Goal: Task Accomplishment & Management: Use online tool/utility

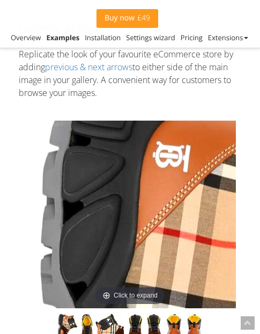
scroll to position [537, 0]
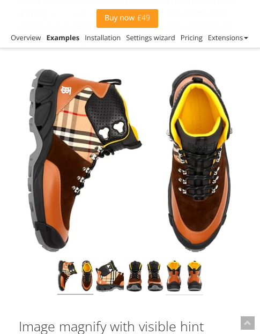
click at [167, 273] on img at bounding box center [184, 277] width 37 height 35
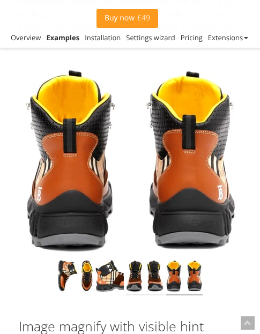
click at [153, 273] on img at bounding box center [145, 277] width 38 height 35
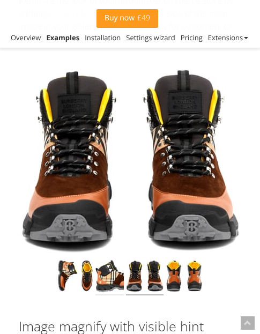
click at [107, 286] on img at bounding box center [110, 277] width 28 height 35
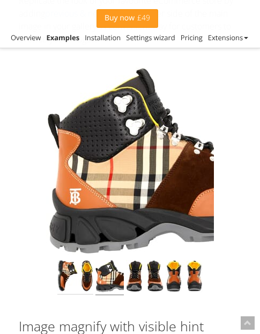
click at [71, 283] on img at bounding box center [75, 277] width 36 height 35
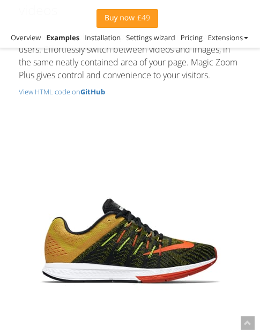
scroll to position [3516, 0]
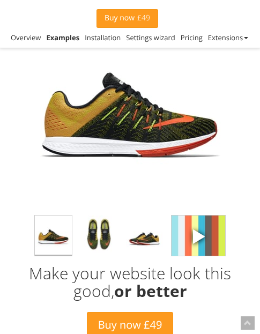
click at [217, 246] on img at bounding box center [199, 236] width 54 height 40
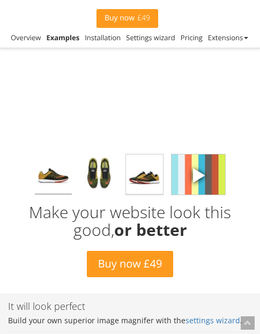
click at [153, 195] on img at bounding box center [144, 175] width 37 height 40
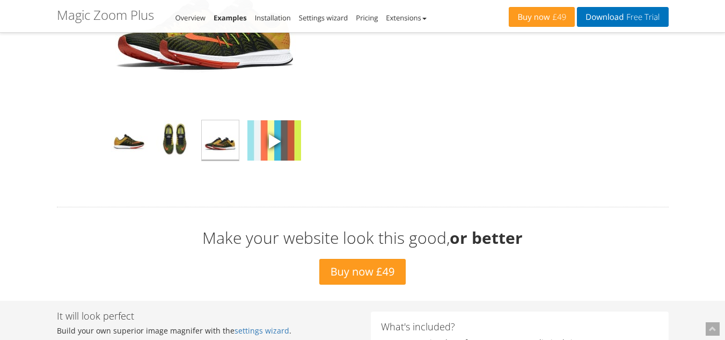
scroll to position [3247, 0]
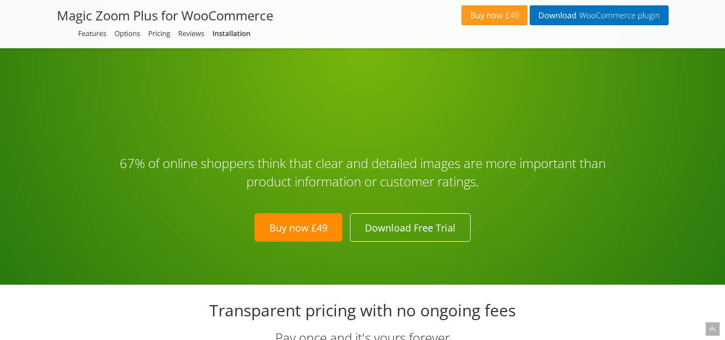
scroll to position [2791, 0]
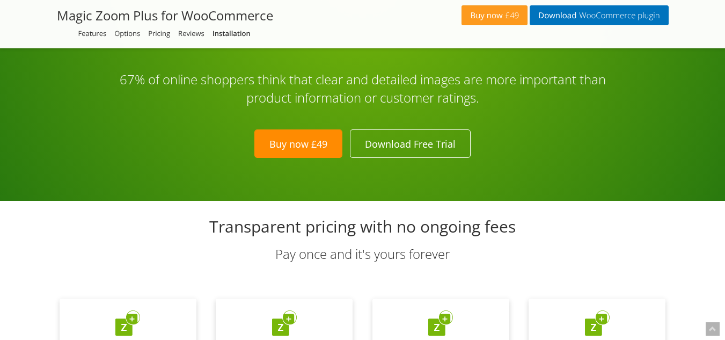
select select "zoom"
